Goal: Transaction & Acquisition: Download file/media

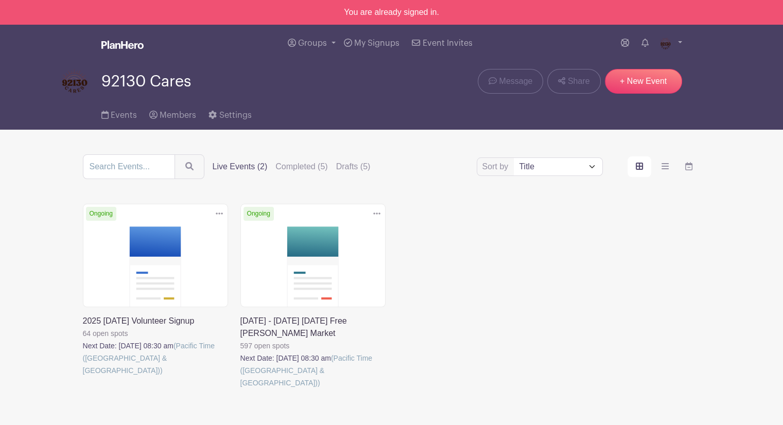
click at [240, 389] on link at bounding box center [240, 389] width 0 height 0
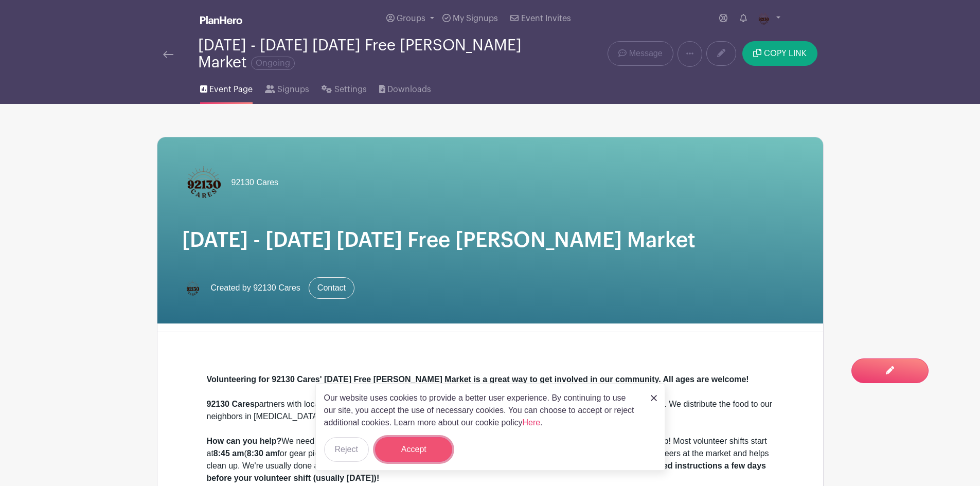
click at [408, 425] on button "Accept" at bounding box center [413, 449] width 77 height 25
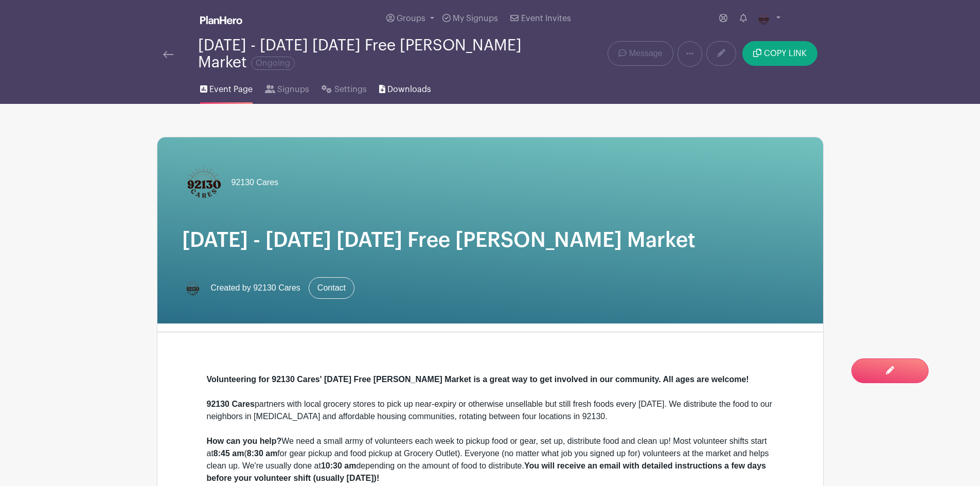
click at [399, 82] on link "Downloads" at bounding box center [405, 87] width 52 height 33
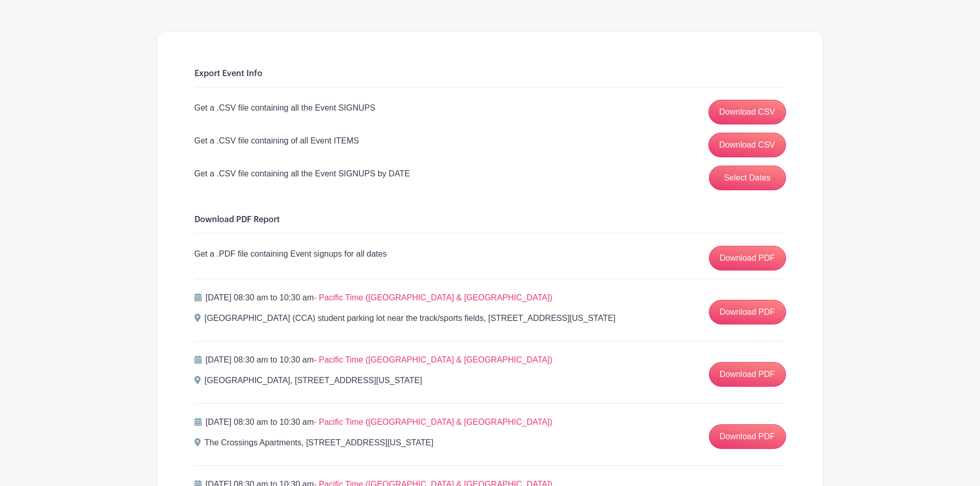
scroll to position [103, 0]
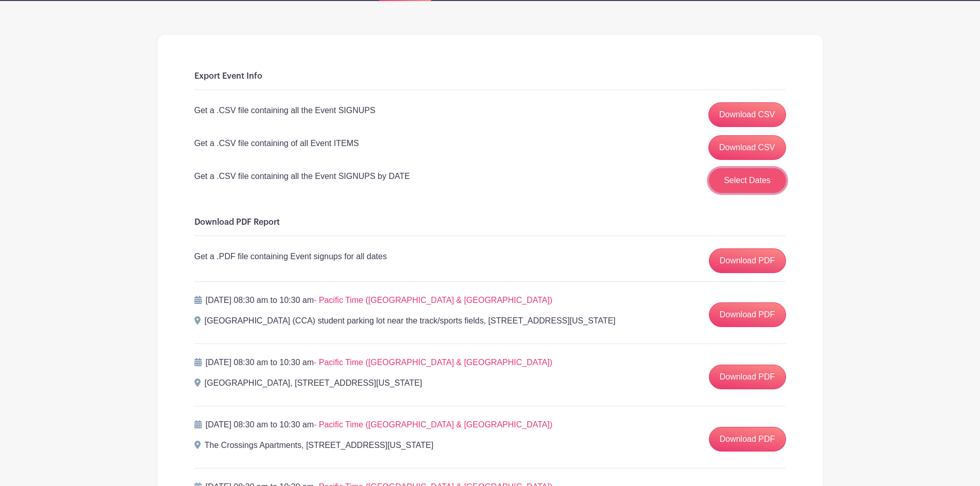
click at [735, 173] on button "Select Dates" at bounding box center [747, 180] width 77 height 25
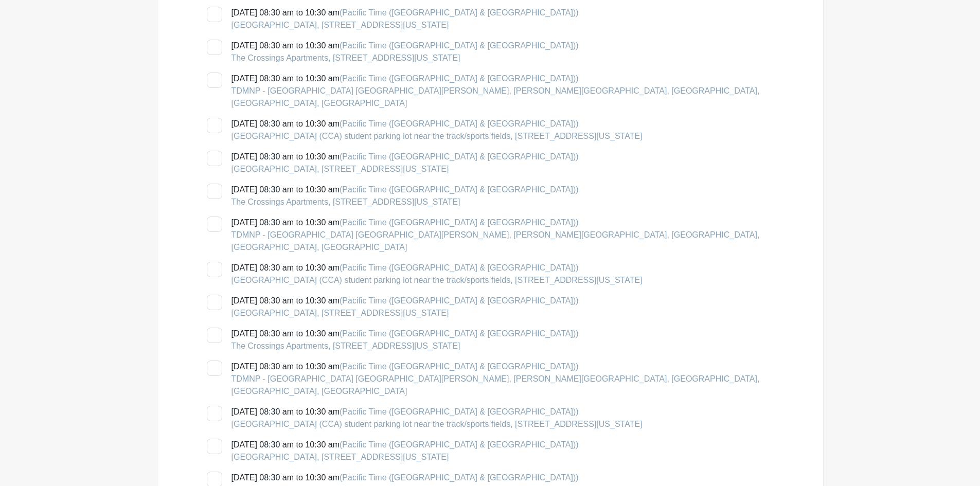
scroll to position [463, 0]
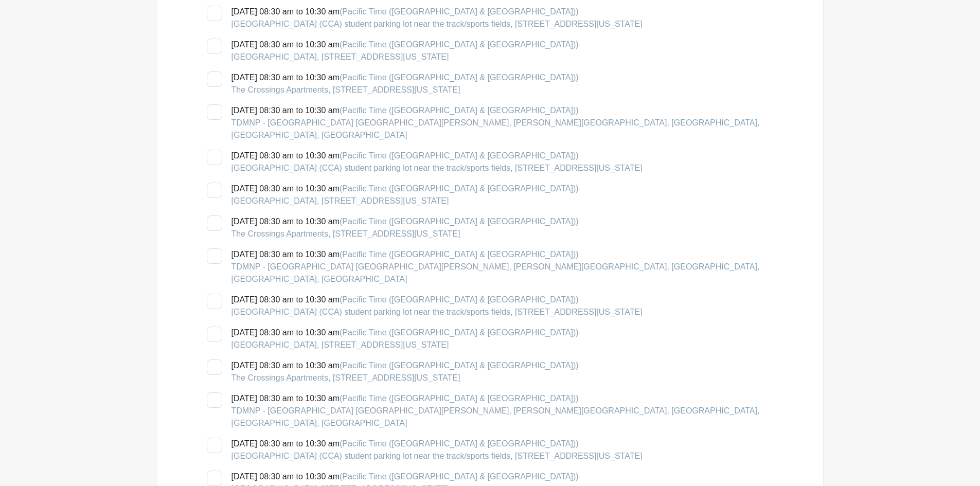
click at [214, 294] on div at bounding box center [214, 301] width 15 height 15
click at [214, 294] on input "[DATE] 08:30 am to 10:30 am (Pacific Time ([GEOGRAPHIC_DATA] & [GEOGRAPHIC_DATA…" at bounding box center [210, 297] width 7 height 7
checkbox input "true"
click at [216, 249] on div at bounding box center [214, 256] width 15 height 15
click at [214, 249] on input "[DATE] 08:30 am to 10:30 am (Pacific Time ([GEOGRAPHIC_DATA] & [GEOGRAPHIC_DATA…" at bounding box center [210, 252] width 7 height 7
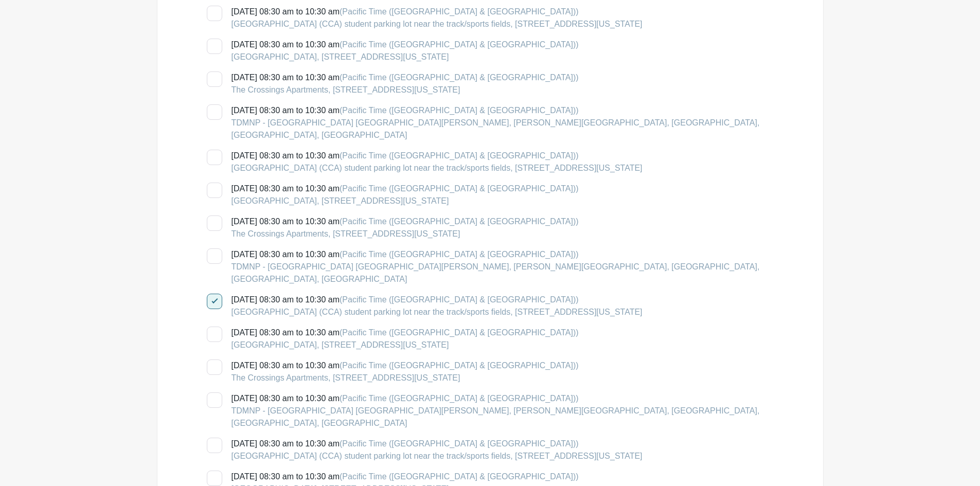
checkbox input "true"
drag, startPoint x: 218, startPoint y: 263, endPoint x: 221, endPoint y: 245, distance: 17.9
click at [218, 294] on div at bounding box center [214, 301] width 15 height 15
click at [214, 294] on input "[DATE] 08:30 am to 10:30 am (Pacific Time ([GEOGRAPHIC_DATA] & [GEOGRAPHIC_DATA…" at bounding box center [210, 297] width 7 height 7
checkbox input "false"
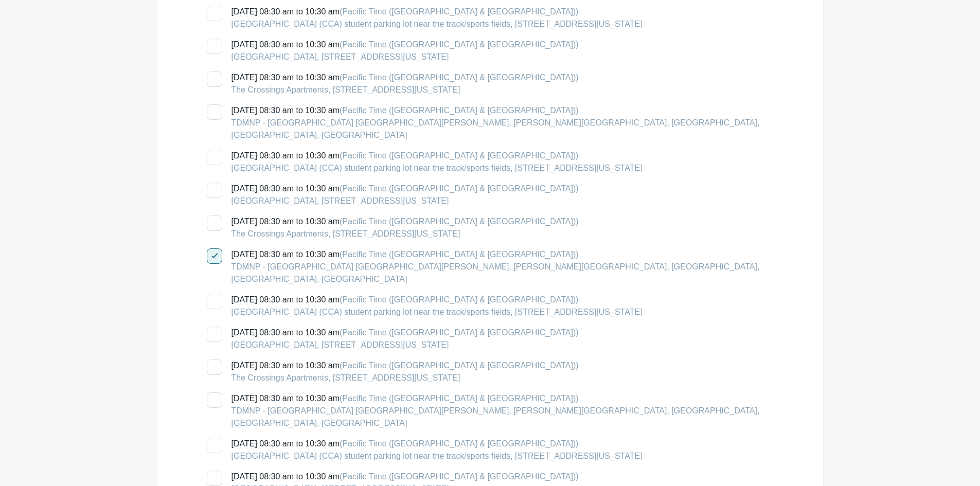
click at [217, 249] on div at bounding box center [214, 256] width 15 height 15
click at [214, 249] on input "[DATE] 08:30 am to 10:30 am (Pacific Time ([GEOGRAPHIC_DATA] & [GEOGRAPHIC_DATA…" at bounding box center [210, 252] width 7 height 7
checkbox input "false"
click at [216, 216] on div at bounding box center [214, 223] width 15 height 15
click at [214, 216] on input "[DATE] 08:30 am to 10:30 am (Pacific Time ([GEOGRAPHIC_DATA] & [GEOGRAPHIC_DATA…" at bounding box center [210, 219] width 7 height 7
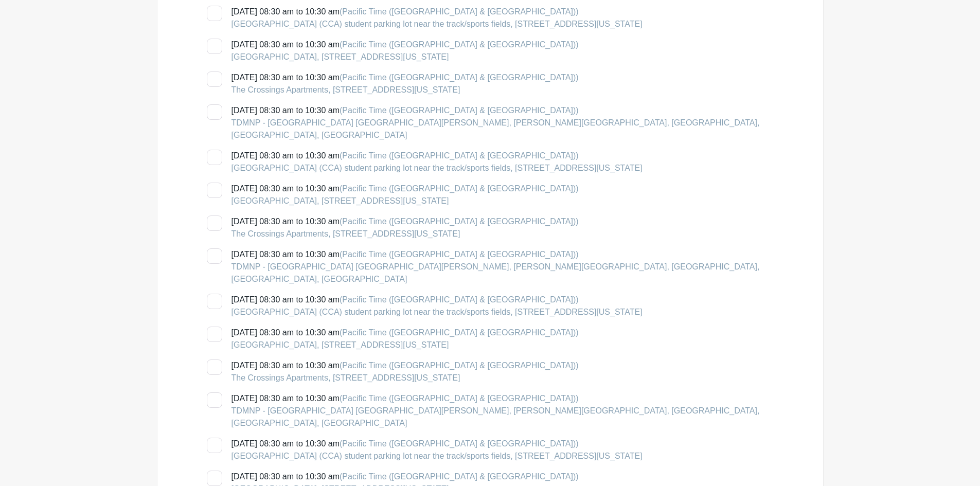
checkbox input "true"
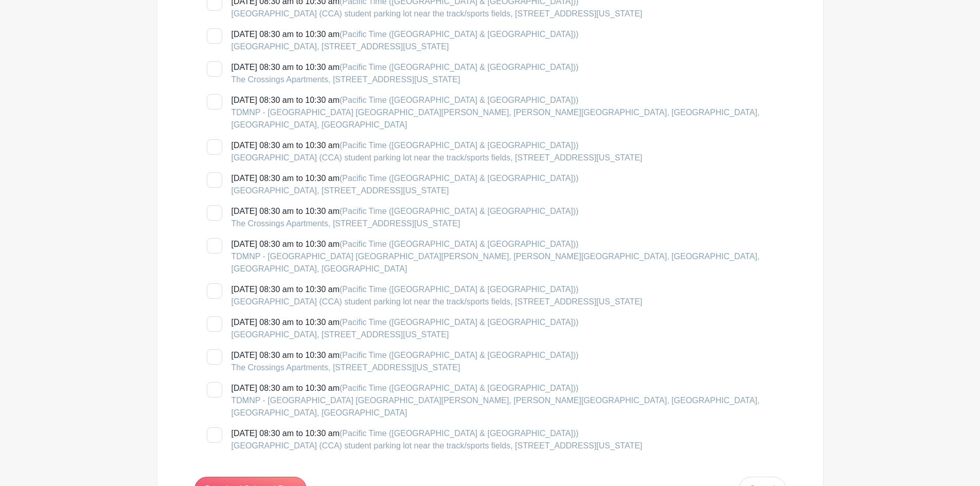
scroll to position [2213, 0]
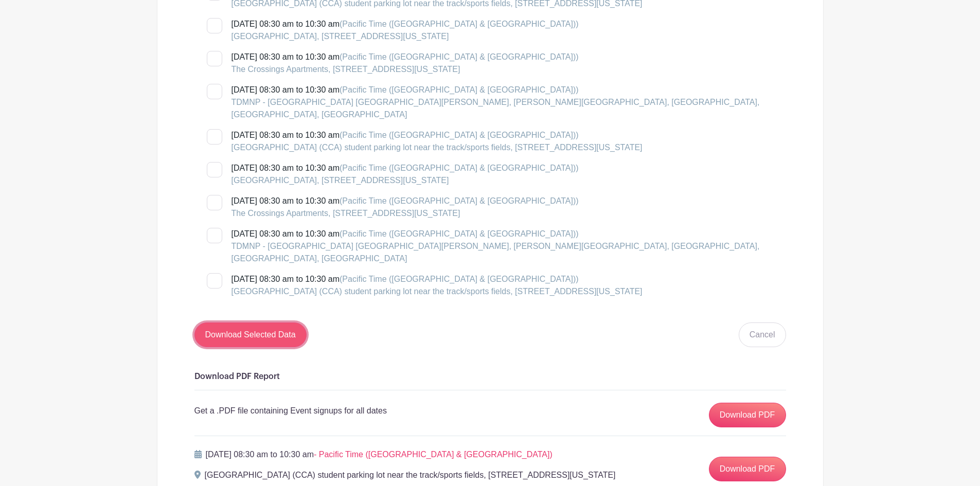
click at [287, 323] on input "Download Selected Data" at bounding box center [251, 335] width 112 height 25
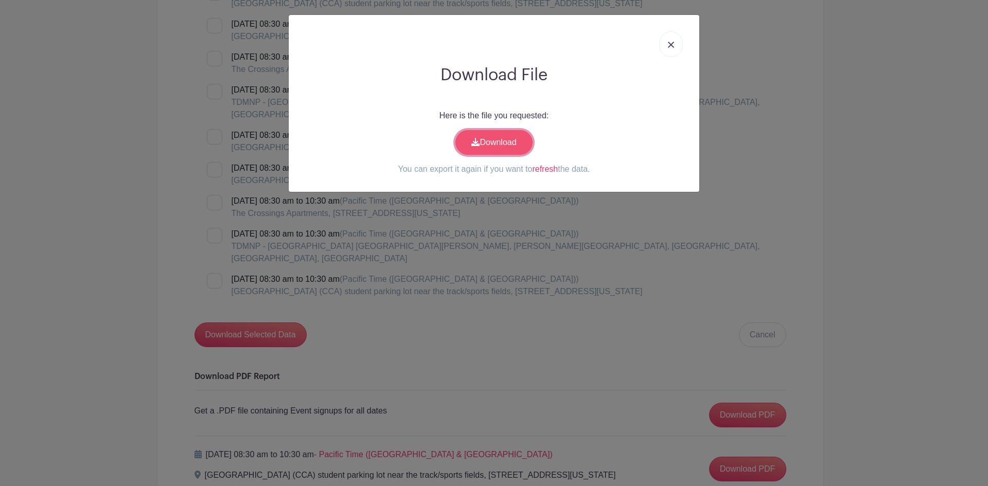
click at [477, 151] on link "Download" at bounding box center [493, 142] width 77 height 25
drag, startPoint x: 664, startPoint y: 46, endPoint x: 675, endPoint y: 49, distance: 11.7
click at [664, 46] on link at bounding box center [671, 44] width 24 height 26
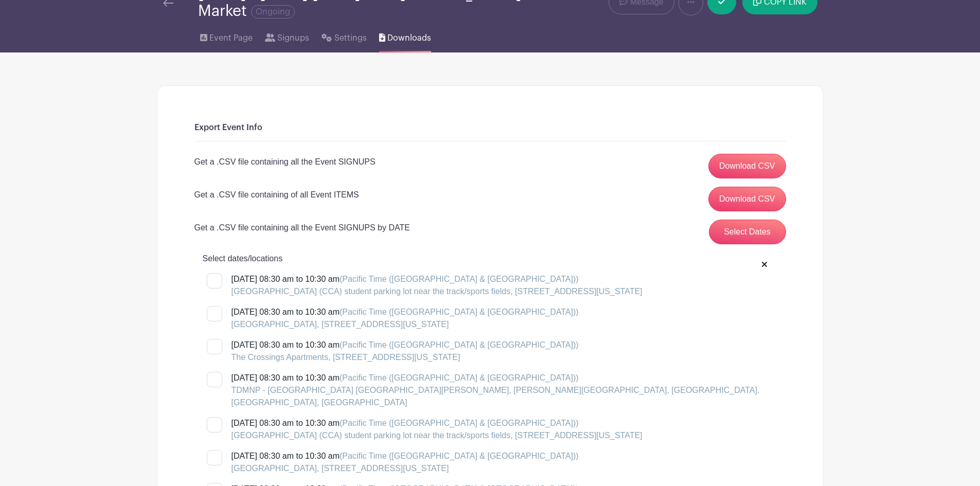
scroll to position [0, 0]
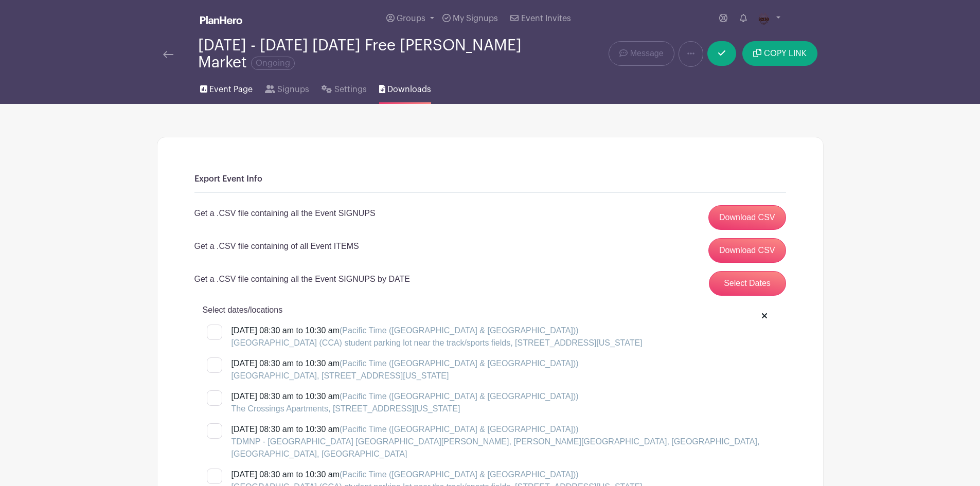
click at [228, 83] on link "Event Page" at bounding box center [226, 87] width 52 height 33
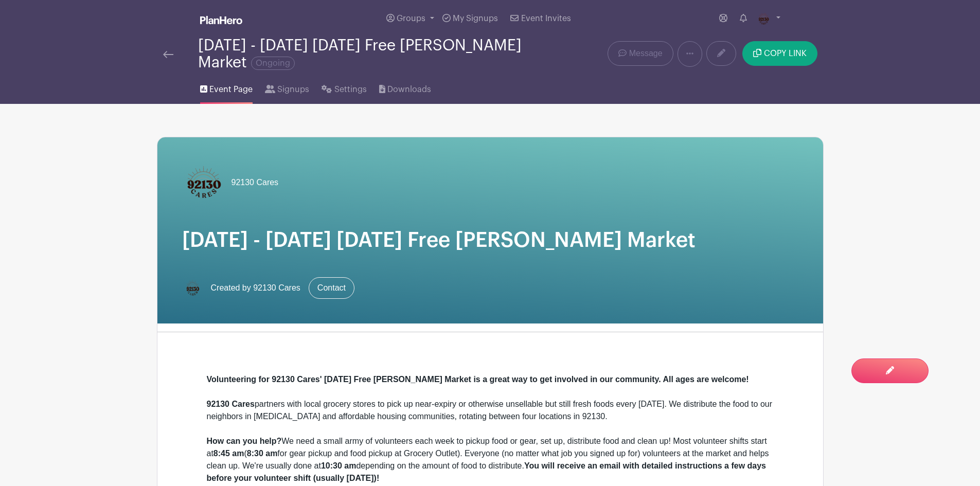
click at [208, 94] on link "Event Page" at bounding box center [226, 87] width 52 height 33
drag, startPoint x: 803, startPoint y: 47, endPoint x: 812, endPoint y: 50, distance: 9.8
click at [782, 47] on button "COPY LINK" at bounding box center [780, 53] width 75 height 25
click at [782, 50] on span "COPY LINK" at bounding box center [785, 53] width 43 height 8
